Goal: Task Accomplishment & Management: Complete application form

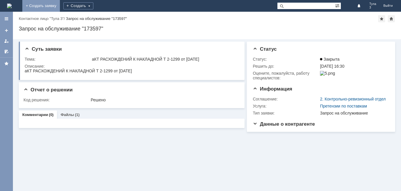
click at [60, 4] on link "+ Создать заявку" at bounding box center [41, 6] width 38 height 12
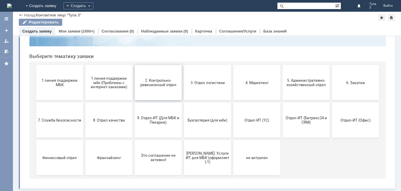
scroll to position [48, 0]
drag, startPoint x: 164, startPoint y: 124, endPoint x: 187, endPoint y: 122, distance: 23.9
click at [164, 124] on span "9. Отдел-ИТ (Для МБК и Пекарни)" at bounding box center [157, 120] width 43 height 9
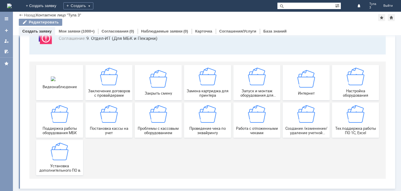
scroll to position [49, 0]
drag, startPoint x: 263, startPoint y: 119, endPoint x: 287, endPoint y: 113, distance: 24.7
click at [263, 119] on img at bounding box center [257, 114] width 18 height 18
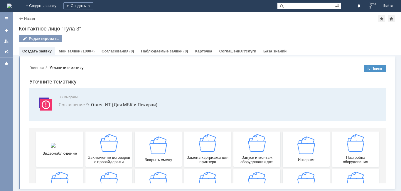
scroll to position [0, 0]
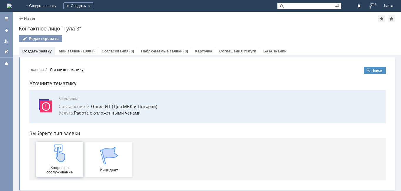
click at [56, 162] on img at bounding box center [60, 154] width 18 height 18
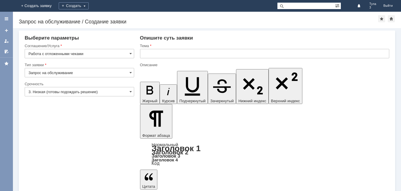
click at [132, 72] on input "Запрос на обслуживание" at bounding box center [79, 72] width 109 height 9
click at [152, 54] on input "text" at bounding box center [264, 53] width 249 height 9
type input "Запрос на обслуживание"
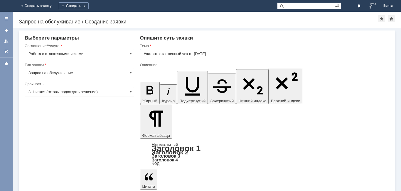
type input "Удалить отложенный чек от [DATE]"
click at [213, 40] on div "Опишите суть заявки" at bounding box center [264, 38] width 249 height 6
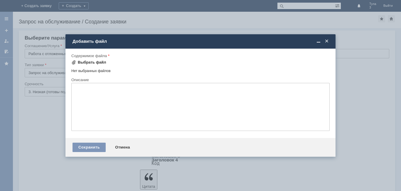
click at [87, 62] on div "Выбрать файл" at bounding box center [92, 62] width 28 height 5
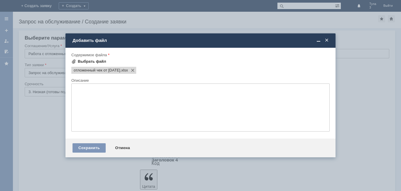
scroll to position [0, 0]
click at [94, 146] on div "Сохранить" at bounding box center [88, 147] width 33 height 9
